Goal: Task Accomplishment & Management: Manage account settings

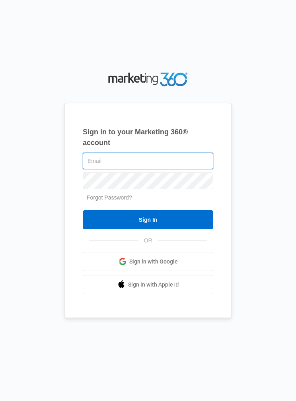
type input "[EMAIL_ADDRESS][DOMAIN_NAME]"
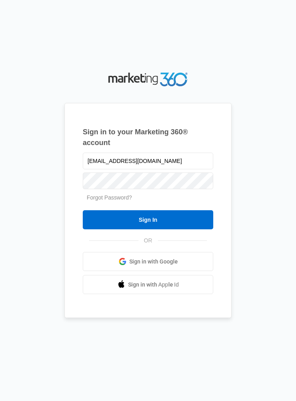
click at [185, 226] on input "Sign In" at bounding box center [148, 219] width 130 height 19
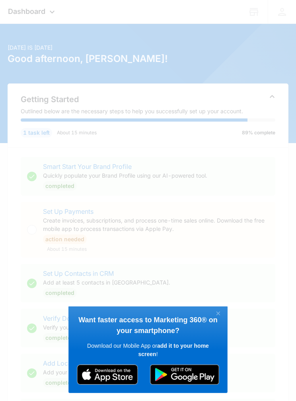
click at [216, 312] on link "×" at bounding box center [218, 314] width 14 height 10
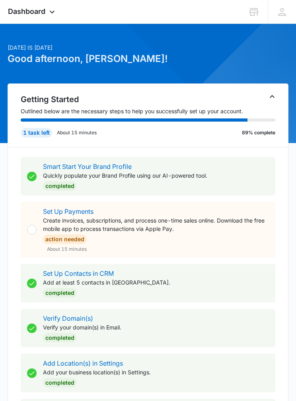
click at [281, 9] on icon at bounding box center [282, 12] width 8 height 8
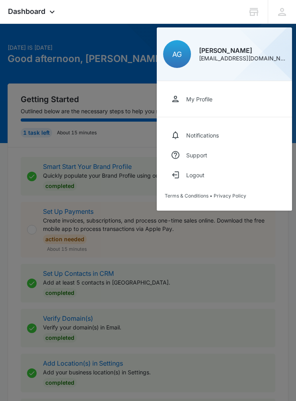
click at [259, 9] on icon at bounding box center [254, 12] width 12 height 12
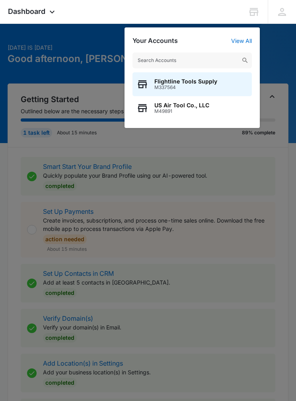
click at [229, 104] on div "US Air Tool Co., LLC M49891" at bounding box center [191, 108] width 119 height 24
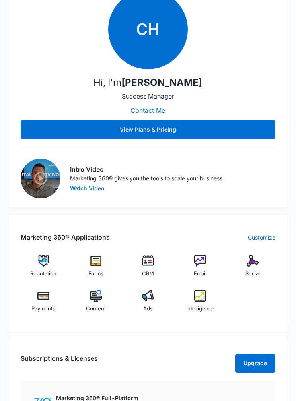
scroll to position [607, 0]
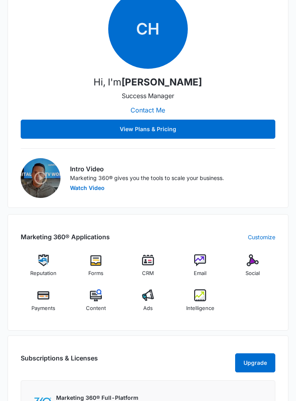
click at [91, 262] on img at bounding box center [96, 261] width 12 height 12
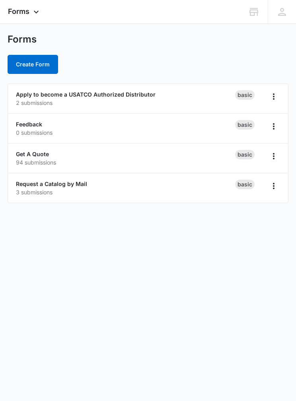
click at [276, 91] on button "Overflow Menu" at bounding box center [273, 96] width 13 height 13
click at [37, 91] on link "Apply to become a USATCO Authorized Distributor" at bounding box center [86, 94] width 140 height 7
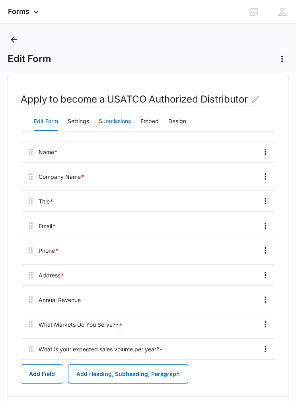
click at [122, 119] on button "Submissions" at bounding box center [115, 121] width 32 height 19
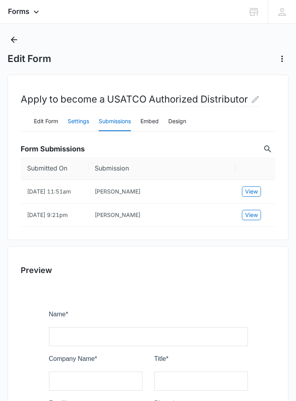
click at [81, 117] on button "Settings" at bounding box center [78, 121] width 21 height 19
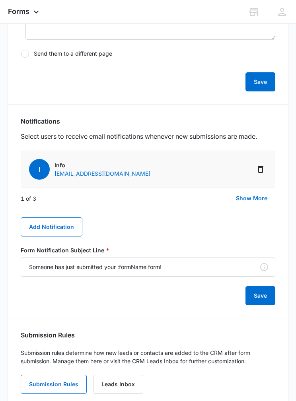
scroll to position [292, 0]
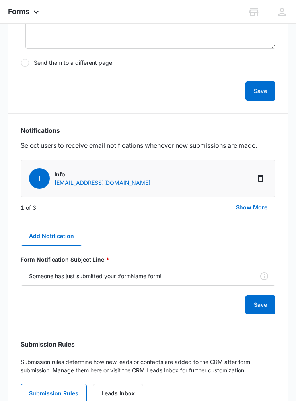
click at [263, 204] on button "Show More" at bounding box center [251, 207] width 47 height 19
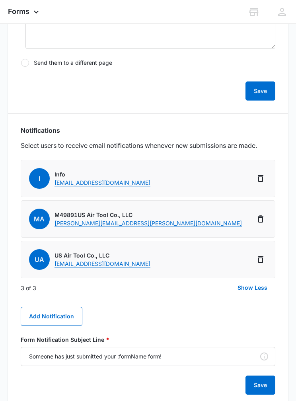
click at [43, 316] on button "Add Notification" at bounding box center [52, 316] width 62 height 19
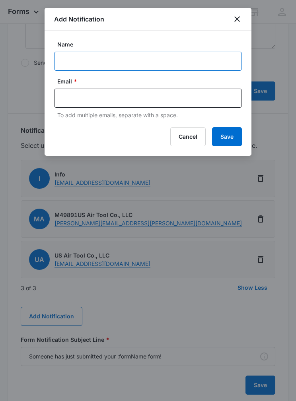
click at [65, 53] on input "Name" at bounding box center [148, 61] width 188 height 19
type input "Patrick Crippen"
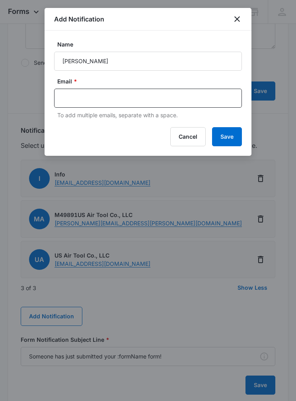
click at [76, 90] on div at bounding box center [148, 98] width 188 height 19
click at [70, 95] on input "text" at bounding box center [148, 98] width 173 height 12
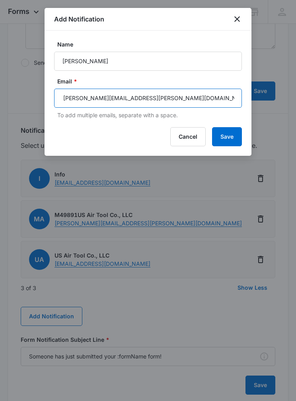
type input "Patrick.crippen@usatco.com"
click at [234, 132] on button "Save" at bounding box center [227, 136] width 30 height 19
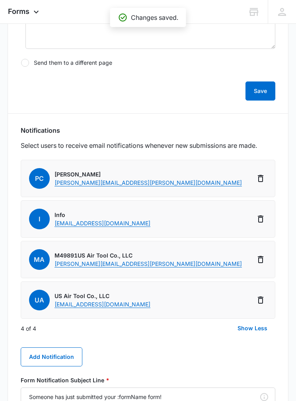
click at [74, 348] on button "Add Notification" at bounding box center [52, 357] width 62 height 19
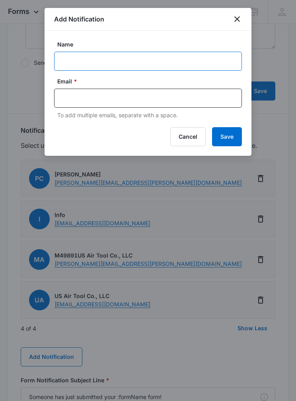
click at [79, 63] on input "Name" at bounding box center [148, 61] width 188 height 19
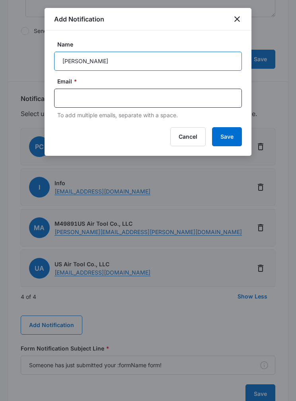
type input "Joe Deinzer"
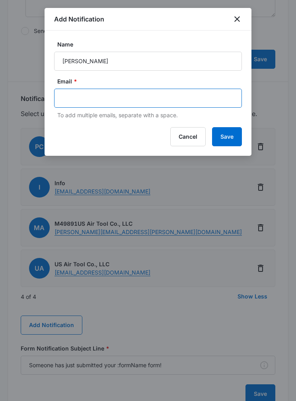
click at [62, 99] on input "text" at bounding box center [148, 98] width 173 height 12
type input "Joe@usatco.com"
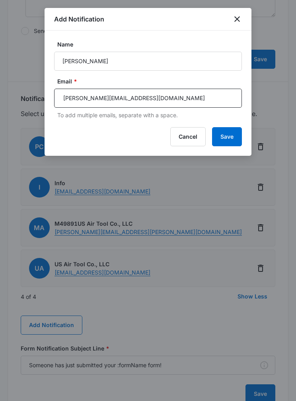
click at [233, 137] on button "Save" at bounding box center [227, 136] width 30 height 19
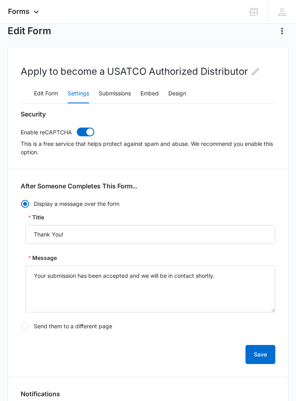
scroll to position [0, 0]
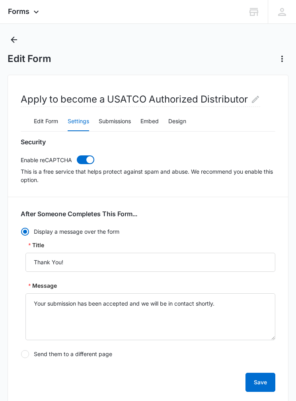
click at [14, 36] on icon "Back" at bounding box center [14, 40] width 10 height 10
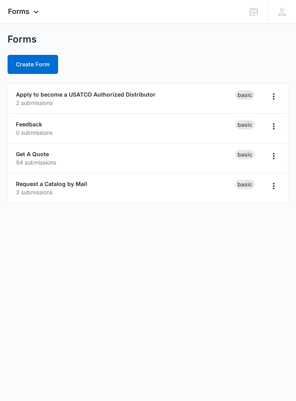
click at [167, 183] on div "Request a Catalog by Mail 3 submissions" at bounding box center [126, 188] width 220 height 17
click at [194, 187] on div "Request a Catalog by Mail 3 submissions" at bounding box center [126, 188] width 220 height 17
click at [278, 187] on icon "Overflow Menu" at bounding box center [274, 186] width 10 height 10
click at [187, 185] on div "Request a Catalog by Mail 3 submissions" at bounding box center [126, 188] width 220 height 17
click at [67, 185] on link "Request a Catalog by Mail" at bounding box center [51, 184] width 71 height 7
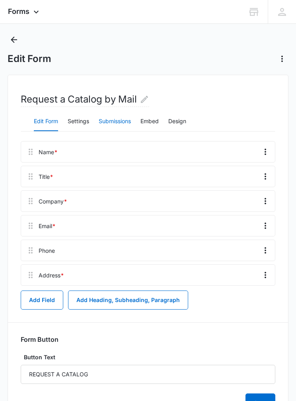
click at [110, 121] on button "Submissions" at bounding box center [115, 121] width 32 height 19
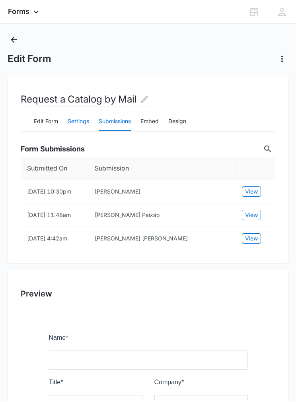
click at [70, 121] on button "Settings" at bounding box center [78, 121] width 21 height 19
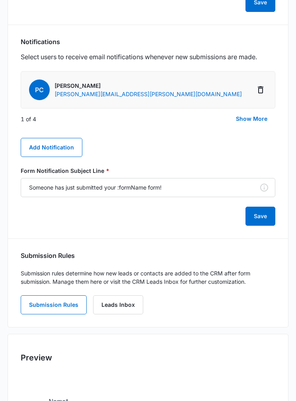
click at [259, 117] on button "Show More" at bounding box center [251, 119] width 47 height 19
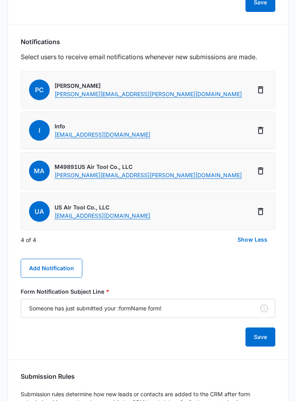
click at [66, 262] on button "Add Notification" at bounding box center [52, 268] width 62 height 19
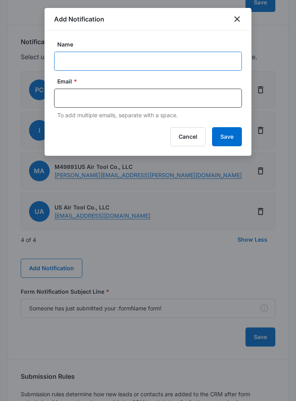
click at [174, 58] on input "Name" at bounding box center [148, 61] width 188 height 19
type input "Joe Deinzer"
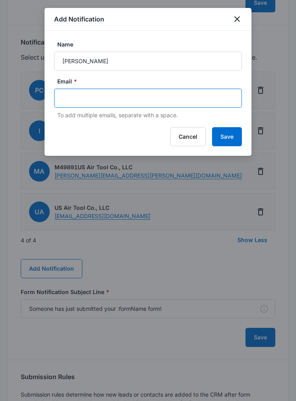
click at [74, 100] on input "text" at bounding box center [148, 98] width 173 height 12
type input "Joe@usatco.com"
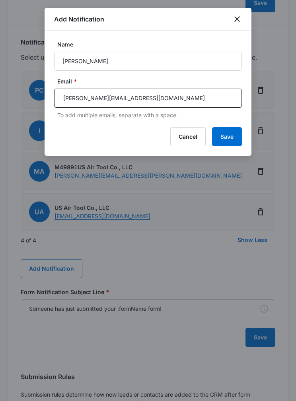
click at [228, 134] on button "Save" at bounding box center [227, 136] width 30 height 19
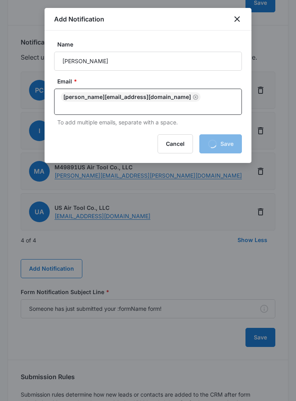
scroll to position [380, 0]
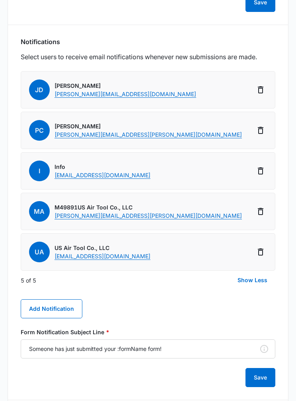
click at [259, 380] on button "Save" at bounding box center [260, 377] width 30 height 19
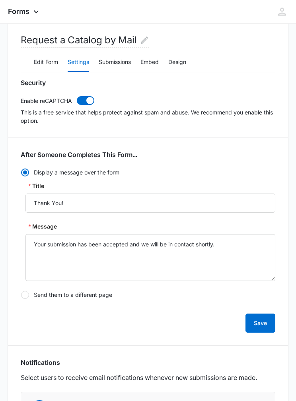
scroll to position [0, 0]
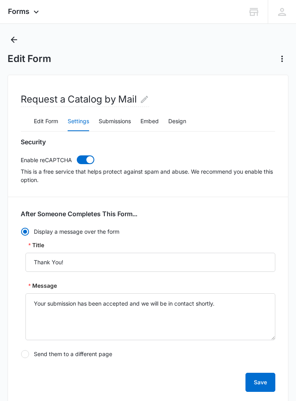
click at [10, 39] on icon "Back" at bounding box center [14, 40] width 10 height 10
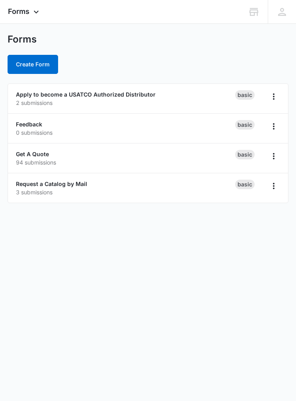
click at [43, 181] on link "Request a Catalog by Mail" at bounding box center [51, 184] width 71 height 7
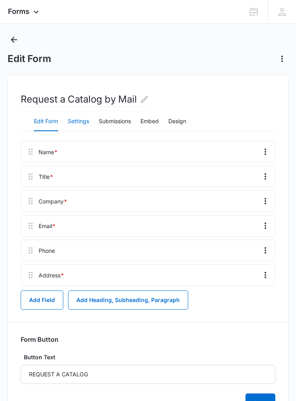
click at [72, 119] on button "Settings" at bounding box center [78, 121] width 21 height 19
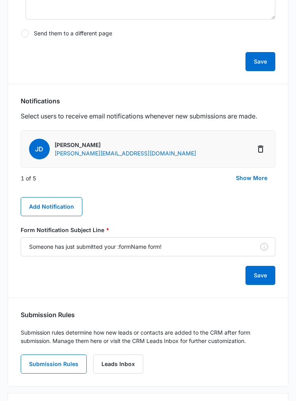
click at [258, 175] on button "Show More" at bounding box center [251, 178] width 47 height 19
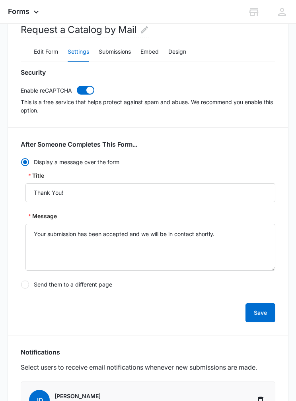
scroll to position [66, 0]
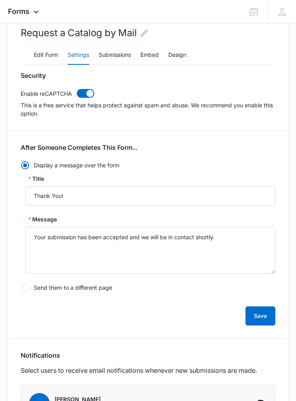
click at [267, 311] on button "Save" at bounding box center [260, 316] width 30 height 19
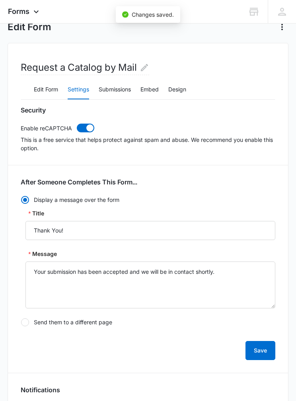
scroll to position [0, 0]
